Goal: Transaction & Acquisition: Purchase product/service

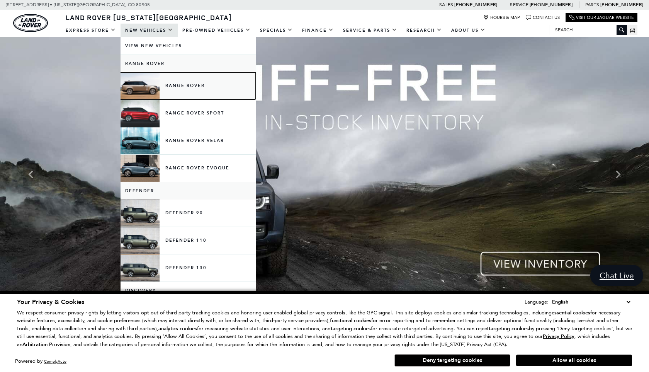
click at [184, 85] on link "Range Rover" at bounding box center [188, 85] width 135 height 27
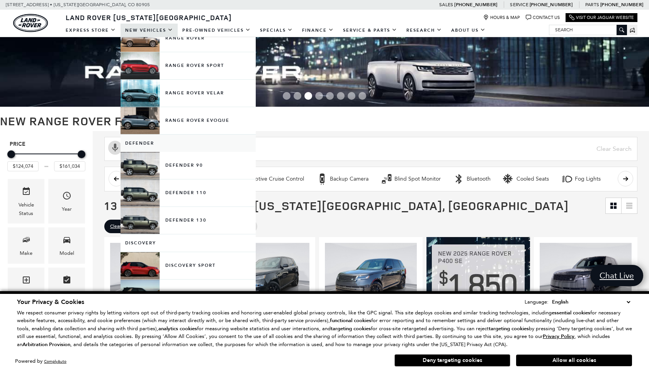
scroll to position [48, 0]
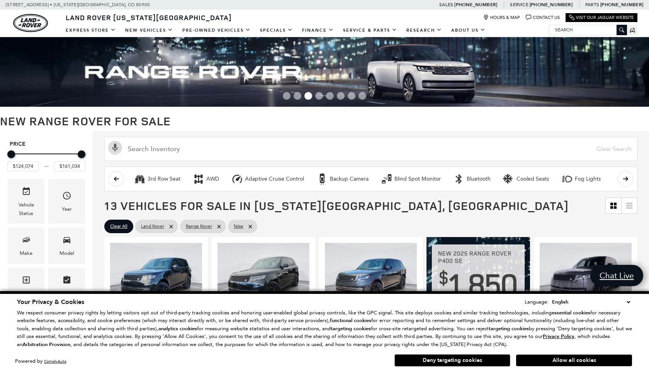
click at [407, 124] on h1 "New Range Rover for Sale" at bounding box center [324, 120] width 649 height 13
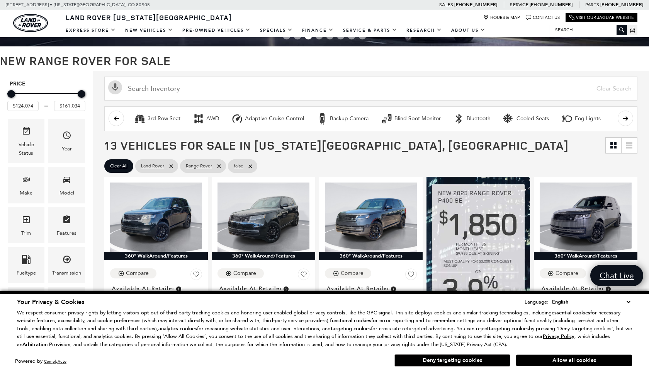
scroll to position [62, 0]
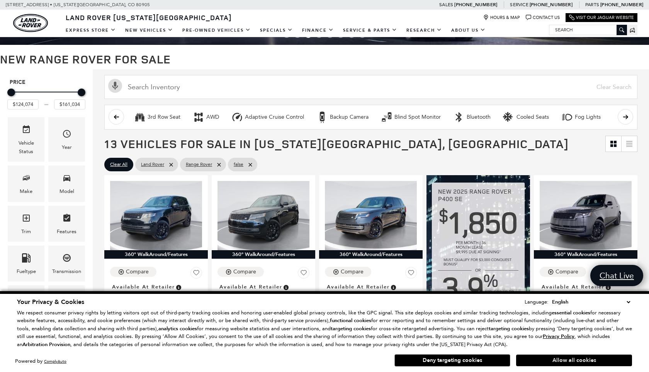
click at [580, 364] on button "Allow all cookies" at bounding box center [574, 360] width 116 height 12
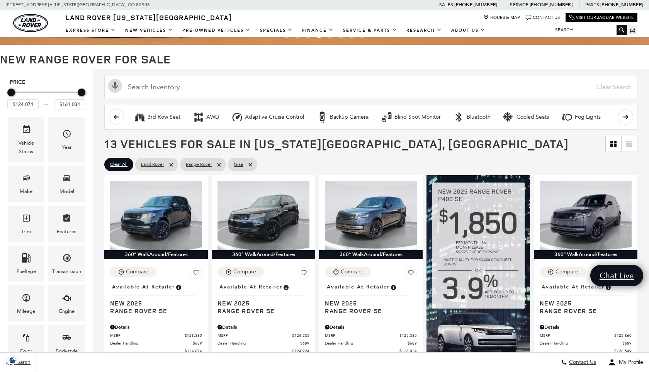
scroll to position [0, 0]
click at [509, 54] on h1 "New Range Rover for Sale" at bounding box center [324, 59] width 649 height 13
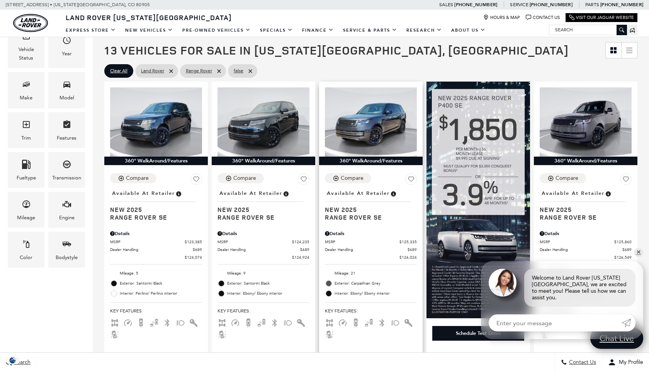
scroll to position [156, 0]
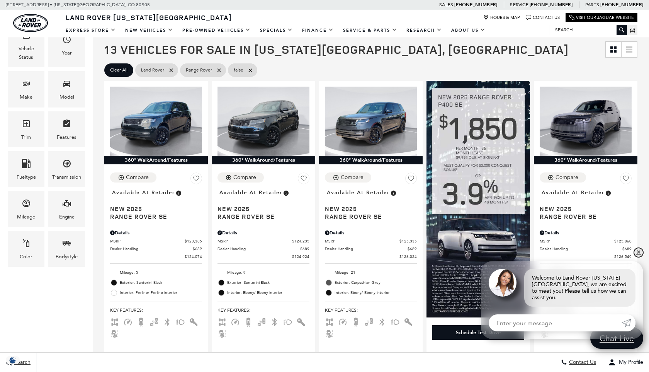
click at [638, 257] on link "✕" at bounding box center [638, 252] width 9 height 9
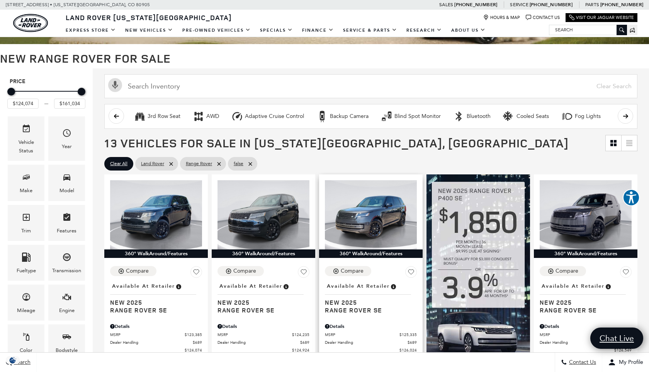
scroll to position [65, 0]
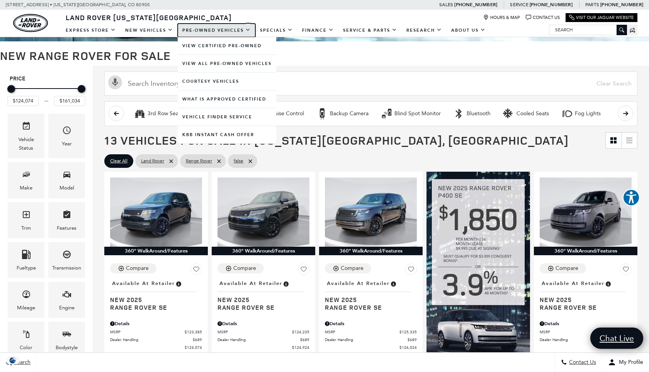
click at [244, 34] on link "Pre-Owned Vehicles" at bounding box center [217, 31] width 78 height 14
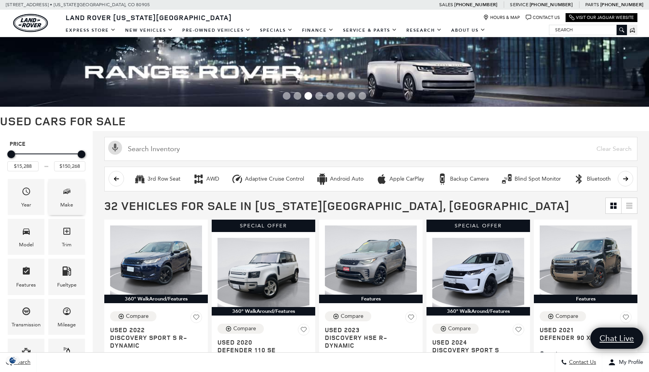
click at [69, 203] on div "Make" at bounding box center [66, 205] width 13 height 9
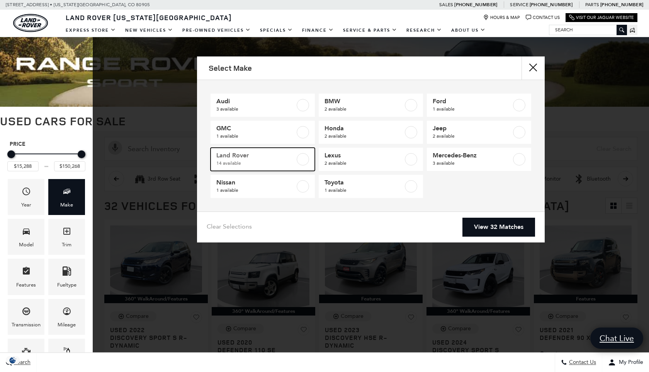
click at [304, 159] on label at bounding box center [303, 159] width 12 height 12
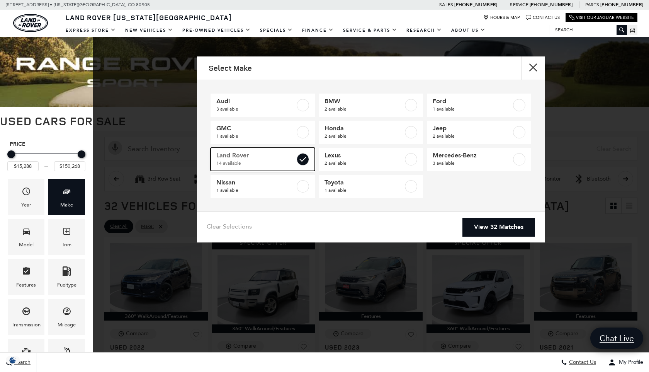
type input "$32,452"
checkbox input "true"
click at [516, 224] on link "View 14 Matches" at bounding box center [499, 227] width 73 height 19
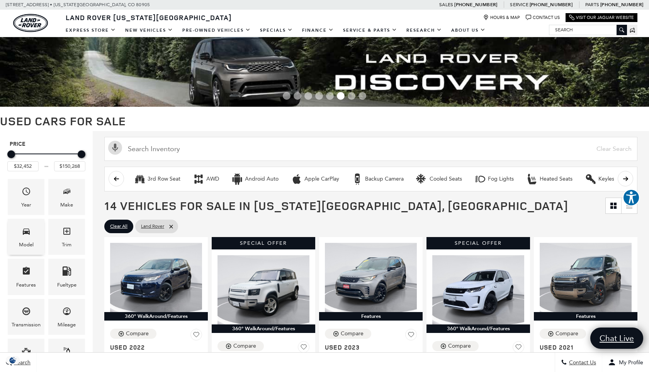
click at [22, 241] on div "Model" at bounding box center [26, 244] width 15 height 9
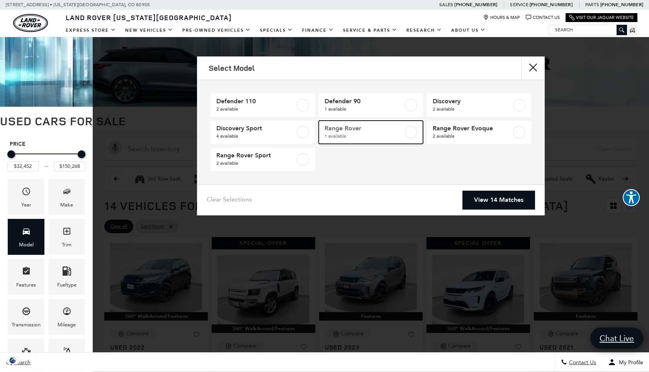
click at [411, 133] on label at bounding box center [411, 132] width 12 height 12
type input "$69,446"
checkbox input "true"
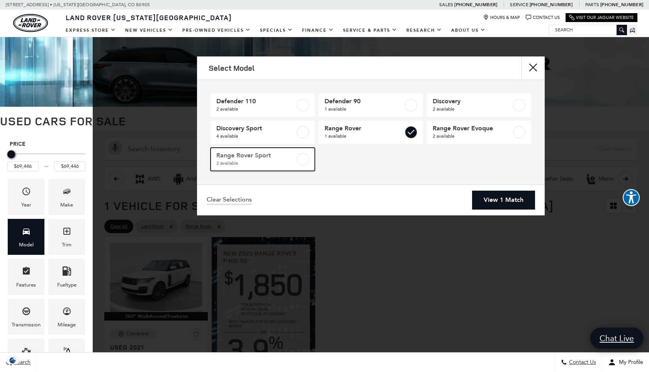
click at [304, 160] on label at bounding box center [303, 159] width 12 height 12
type input "$150,268"
checkbox input "true"
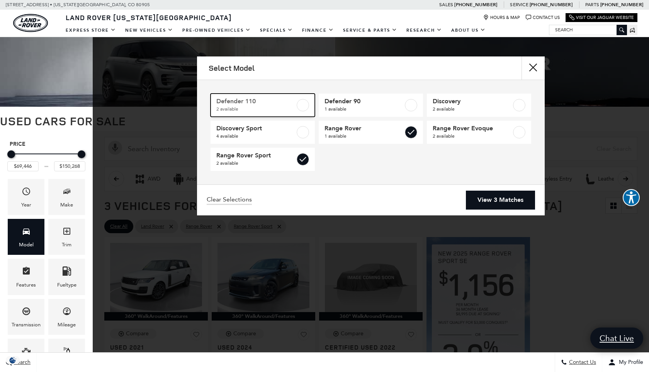
click at [301, 102] on label at bounding box center [303, 105] width 12 height 12
type input "$41,489"
checkbox input "true"
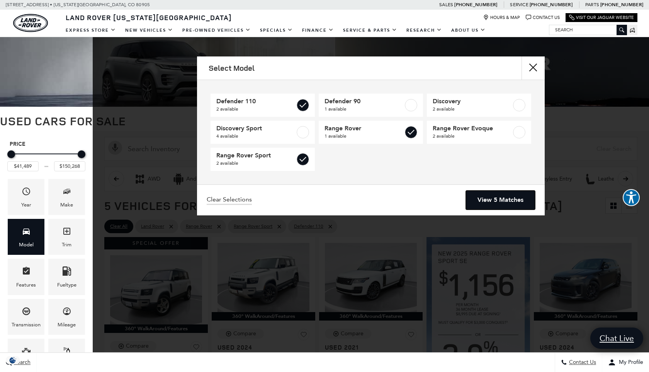
click at [508, 202] on link "View 5 Matches" at bounding box center [500, 200] width 69 height 19
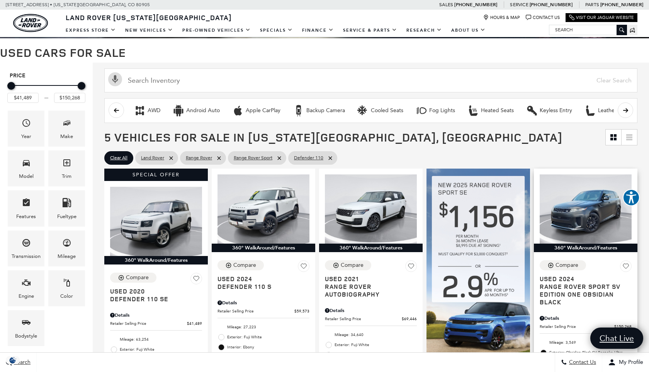
scroll to position [70, 0]
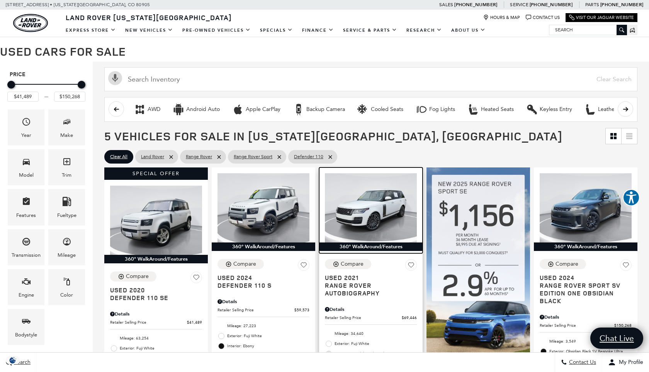
click at [379, 204] on img at bounding box center [371, 207] width 92 height 69
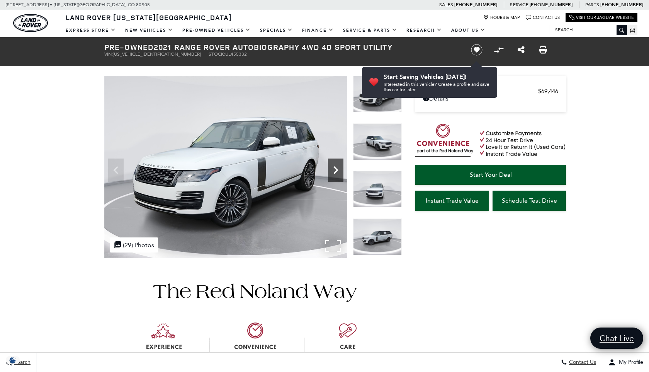
click at [337, 170] on icon "Next" at bounding box center [336, 170] width 5 height 8
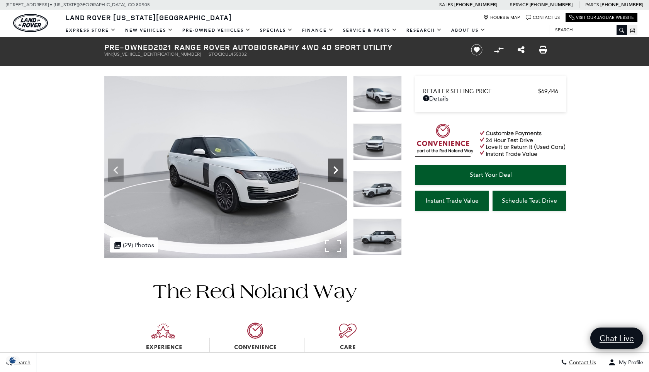
click at [336, 171] on icon "Next" at bounding box center [336, 170] width 5 height 8
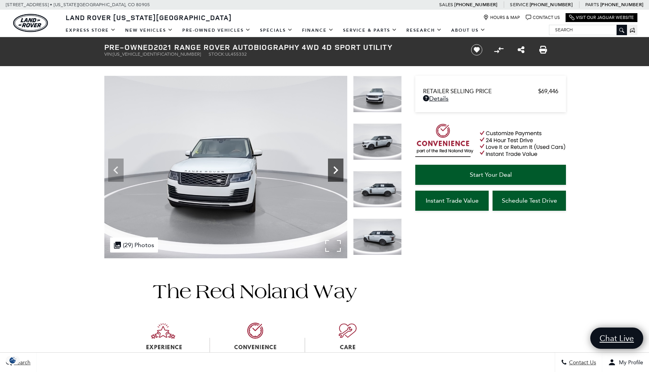
click at [336, 171] on icon "Next" at bounding box center [336, 170] width 5 height 8
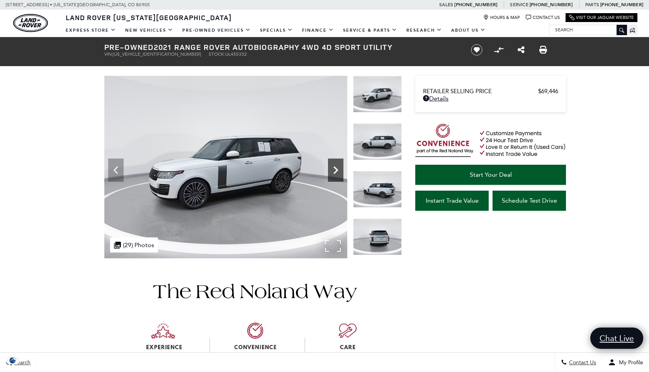
click at [336, 171] on icon "Next" at bounding box center [336, 170] width 5 height 8
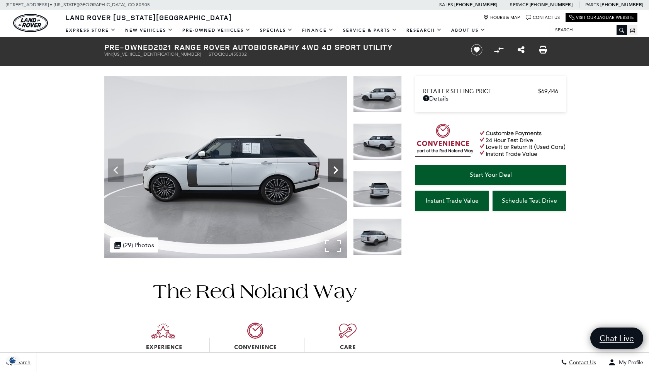
click at [336, 171] on icon "Next" at bounding box center [336, 170] width 5 height 8
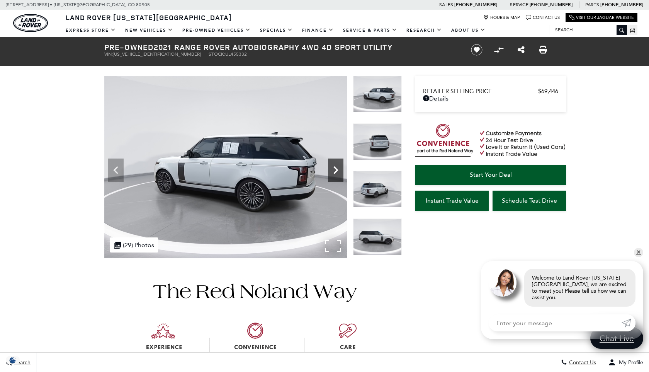
click at [336, 171] on icon "Next" at bounding box center [336, 170] width 5 height 8
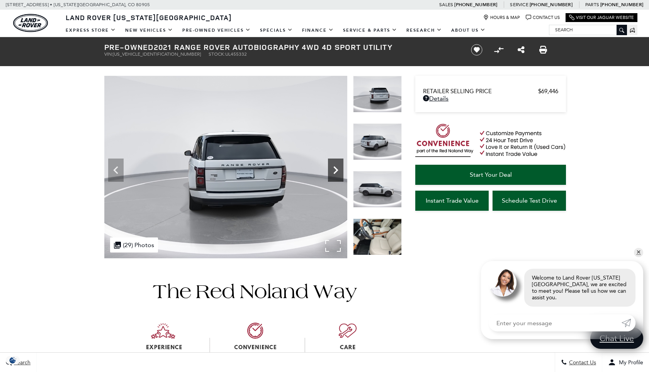
click at [336, 171] on icon "Next" at bounding box center [336, 170] width 5 height 8
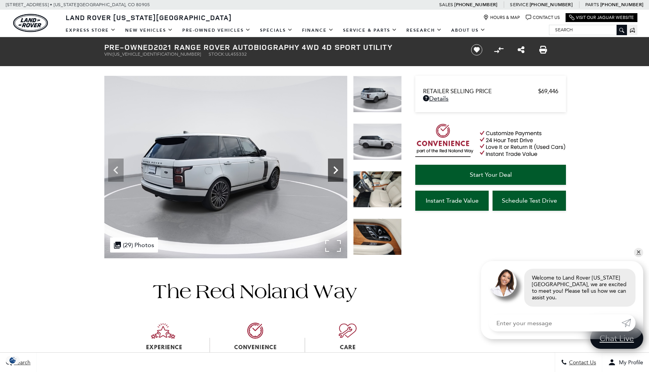
click at [336, 171] on icon "Next" at bounding box center [336, 170] width 5 height 8
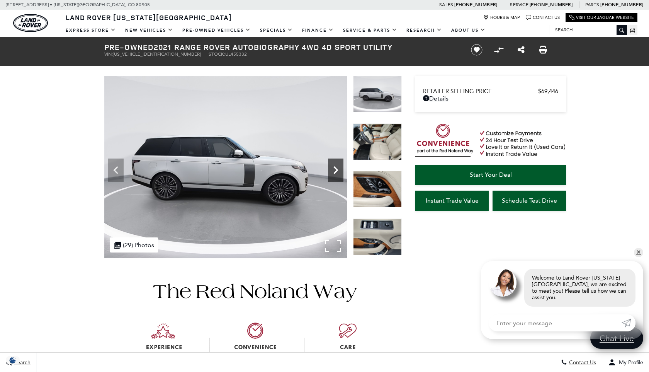
click at [336, 171] on icon "Next" at bounding box center [336, 170] width 5 height 8
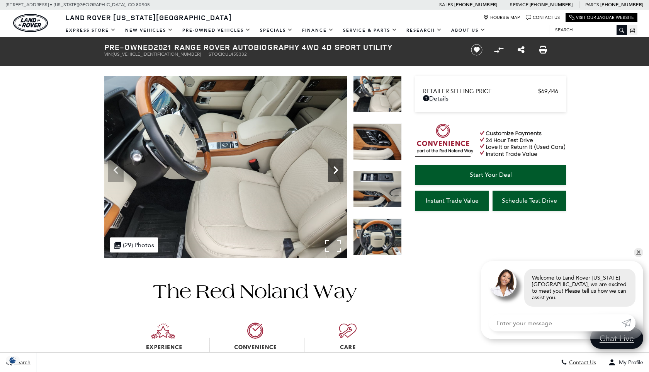
click at [336, 171] on icon "Next" at bounding box center [336, 170] width 5 height 8
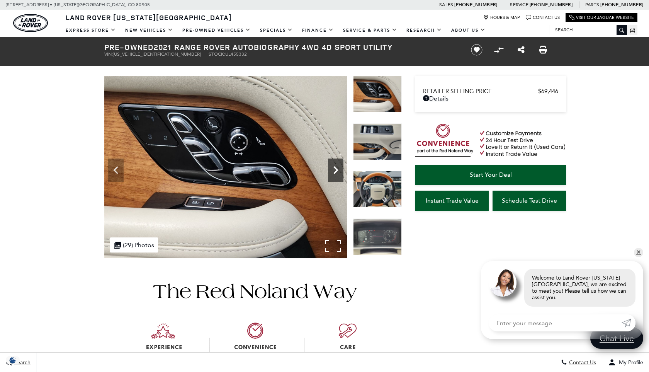
click at [336, 171] on icon "Next" at bounding box center [336, 170] width 5 height 8
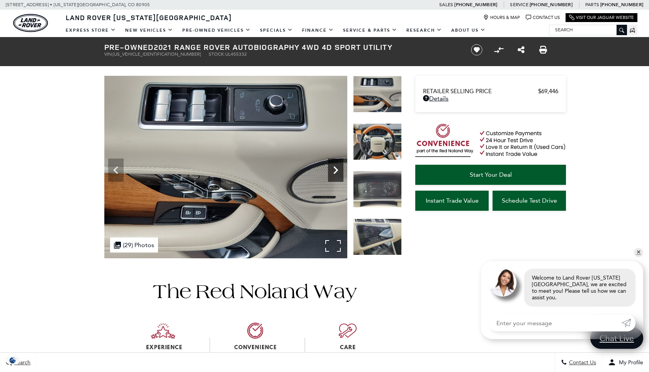
click at [336, 171] on icon "Next" at bounding box center [336, 170] width 5 height 8
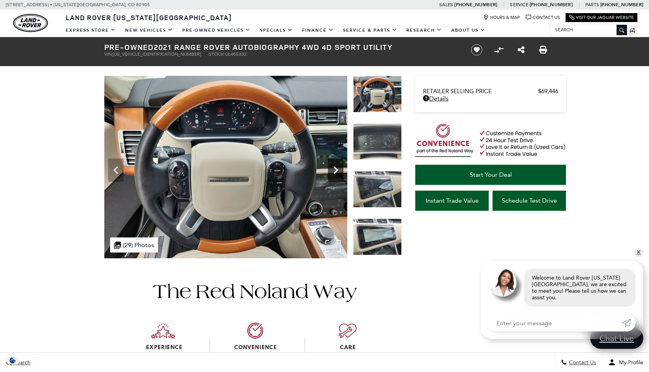
click at [335, 171] on icon "Next" at bounding box center [336, 170] width 5 height 8
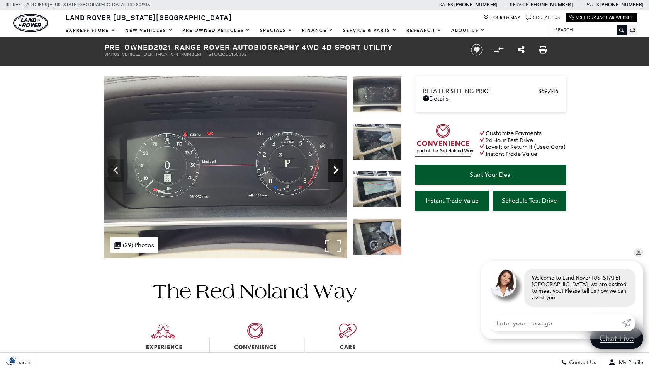
click at [335, 171] on icon "Next" at bounding box center [335, 169] width 15 height 15
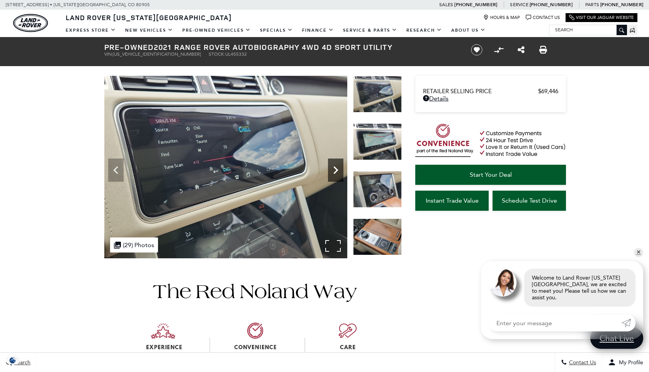
click at [335, 170] on icon "Next" at bounding box center [335, 169] width 15 height 15
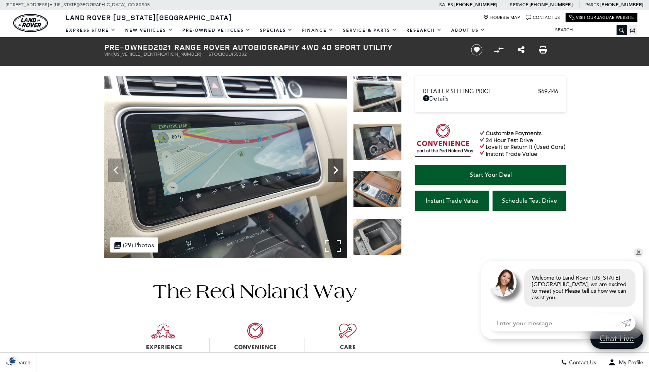
click at [335, 170] on icon "Next" at bounding box center [335, 169] width 15 height 15
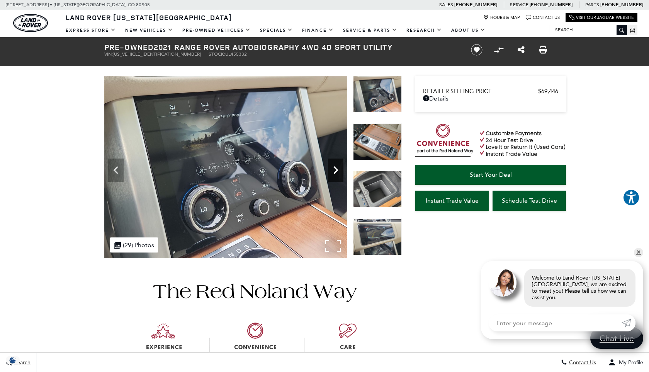
click at [335, 170] on icon "Next" at bounding box center [335, 169] width 15 height 15
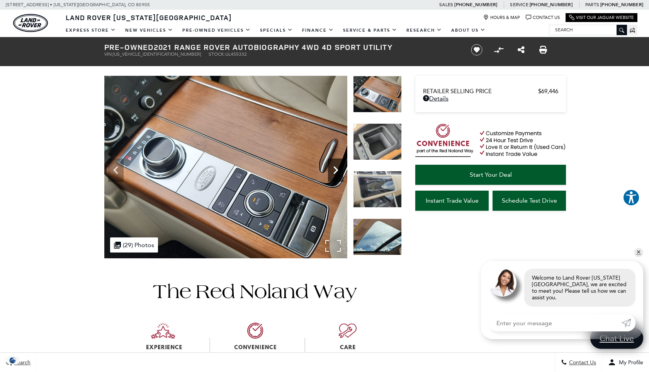
click at [335, 170] on icon "Next" at bounding box center [335, 169] width 15 height 15
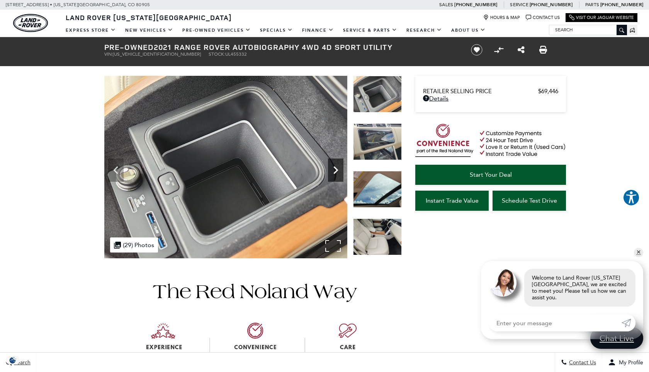
click at [335, 170] on icon "Next" at bounding box center [335, 169] width 15 height 15
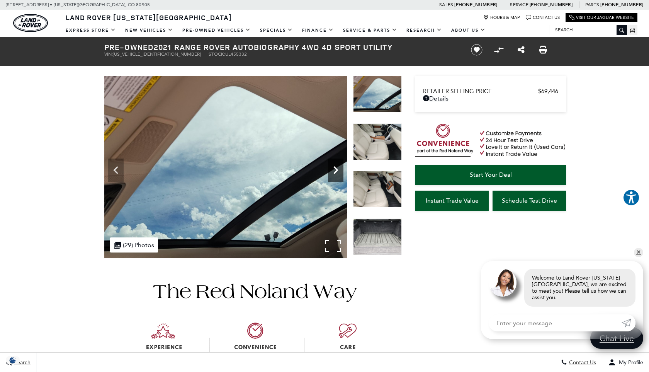
click at [335, 170] on icon "Next" at bounding box center [335, 169] width 15 height 15
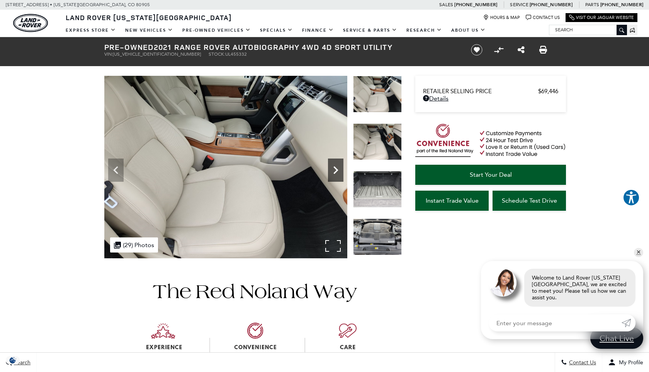
click at [335, 170] on icon "Next" at bounding box center [335, 169] width 15 height 15
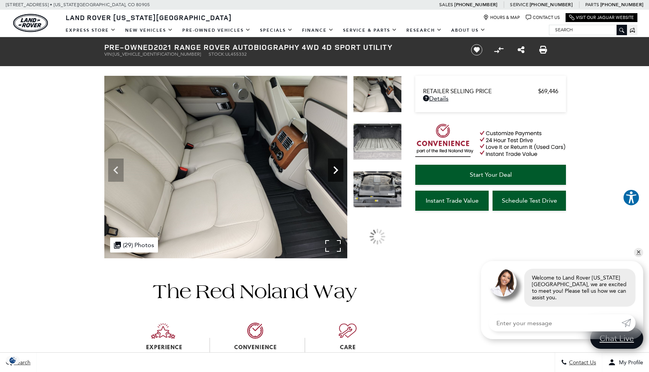
click at [335, 170] on icon "Next" at bounding box center [335, 169] width 15 height 15
